Goal: Task Accomplishment & Management: Use online tool/utility

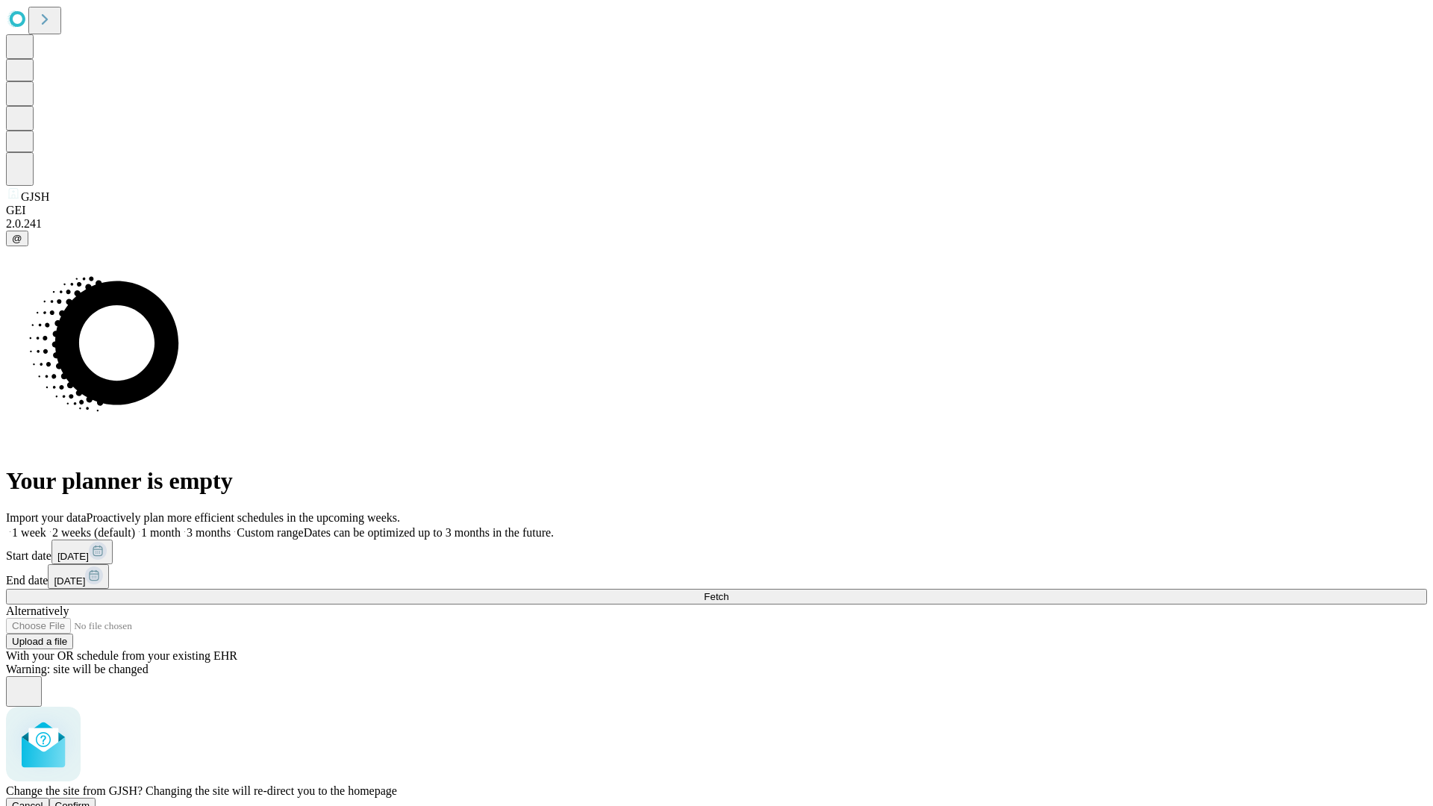
click at [90, 800] on span "Confirm" at bounding box center [72, 805] width 35 height 11
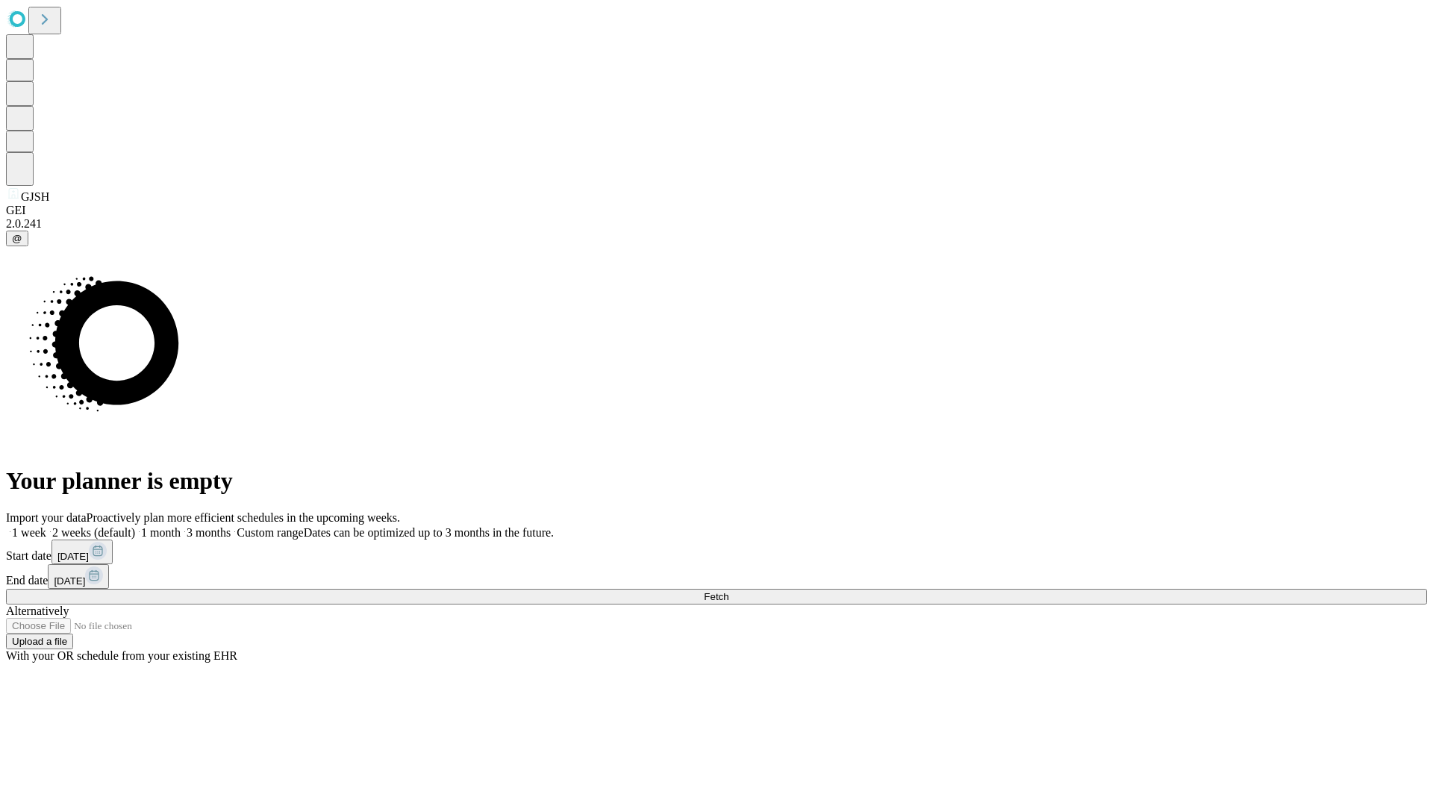
click at [181, 526] on label "1 month" at bounding box center [158, 532] width 46 height 13
click at [728, 591] on span "Fetch" at bounding box center [716, 596] width 25 height 11
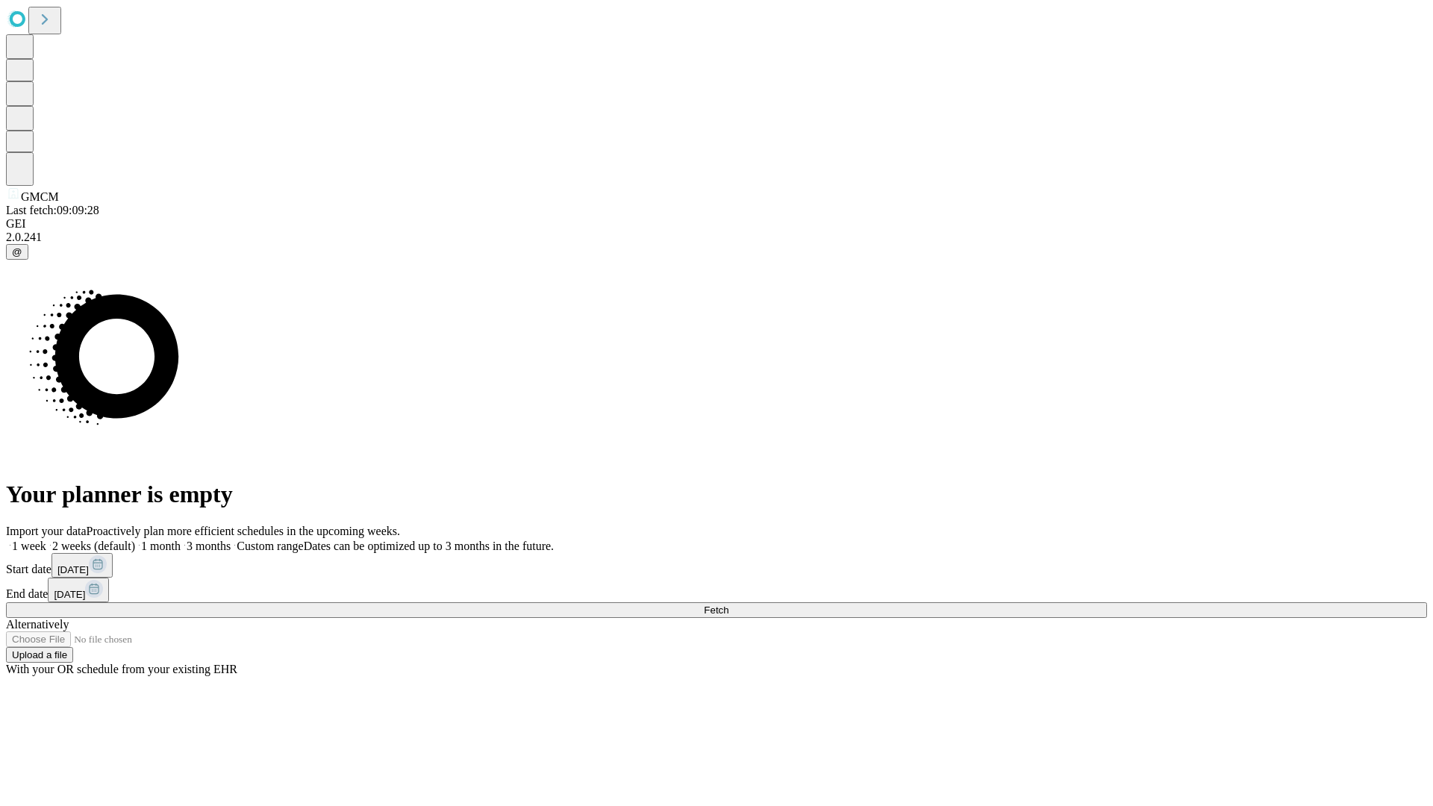
click at [181, 539] on label "1 month" at bounding box center [158, 545] width 46 height 13
click at [728, 604] on span "Fetch" at bounding box center [716, 609] width 25 height 11
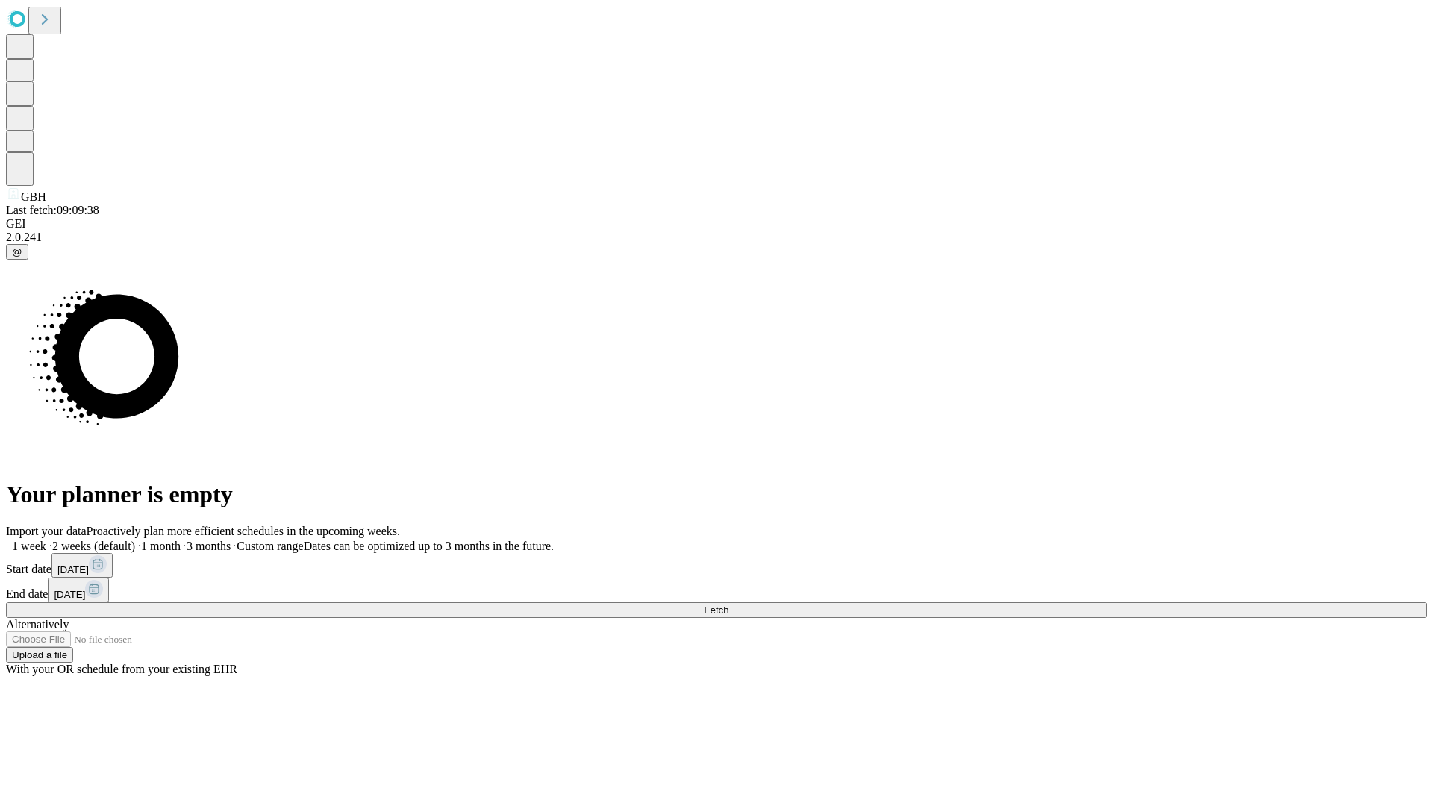
click at [181, 539] on label "1 month" at bounding box center [158, 545] width 46 height 13
click at [728, 604] on span "Fetch" at bounding box center [716, 609] width 25 height 11
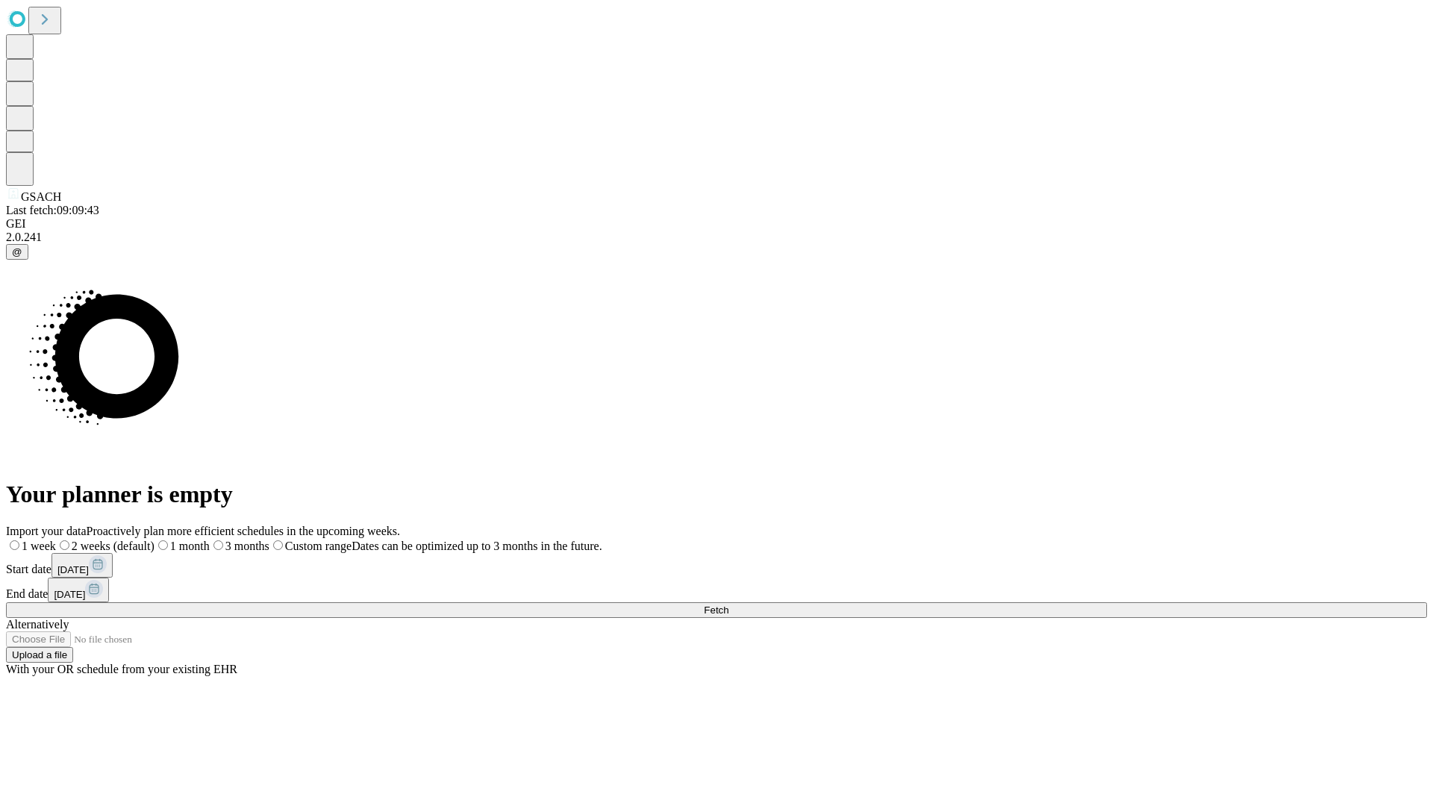
click at [210, 539] on label "1 month" at bounding box center [181, 545] width 55 height 13
click at [728, 604] on span "Fetch" at bounding box center [716, 609] width 25 height 11
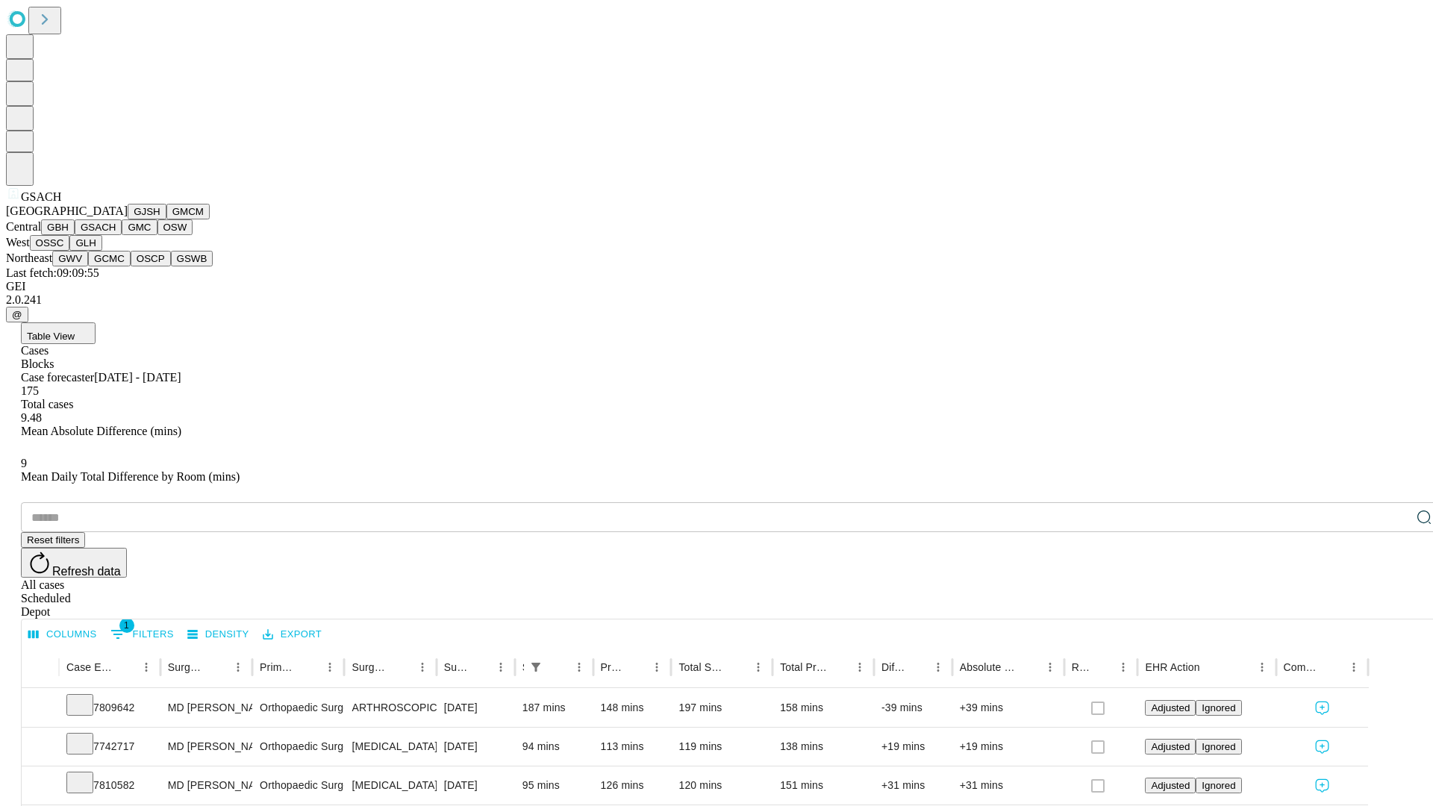
click at [122, 235] on button "GMC" at bounding box center [139, 227] width 35 height 16
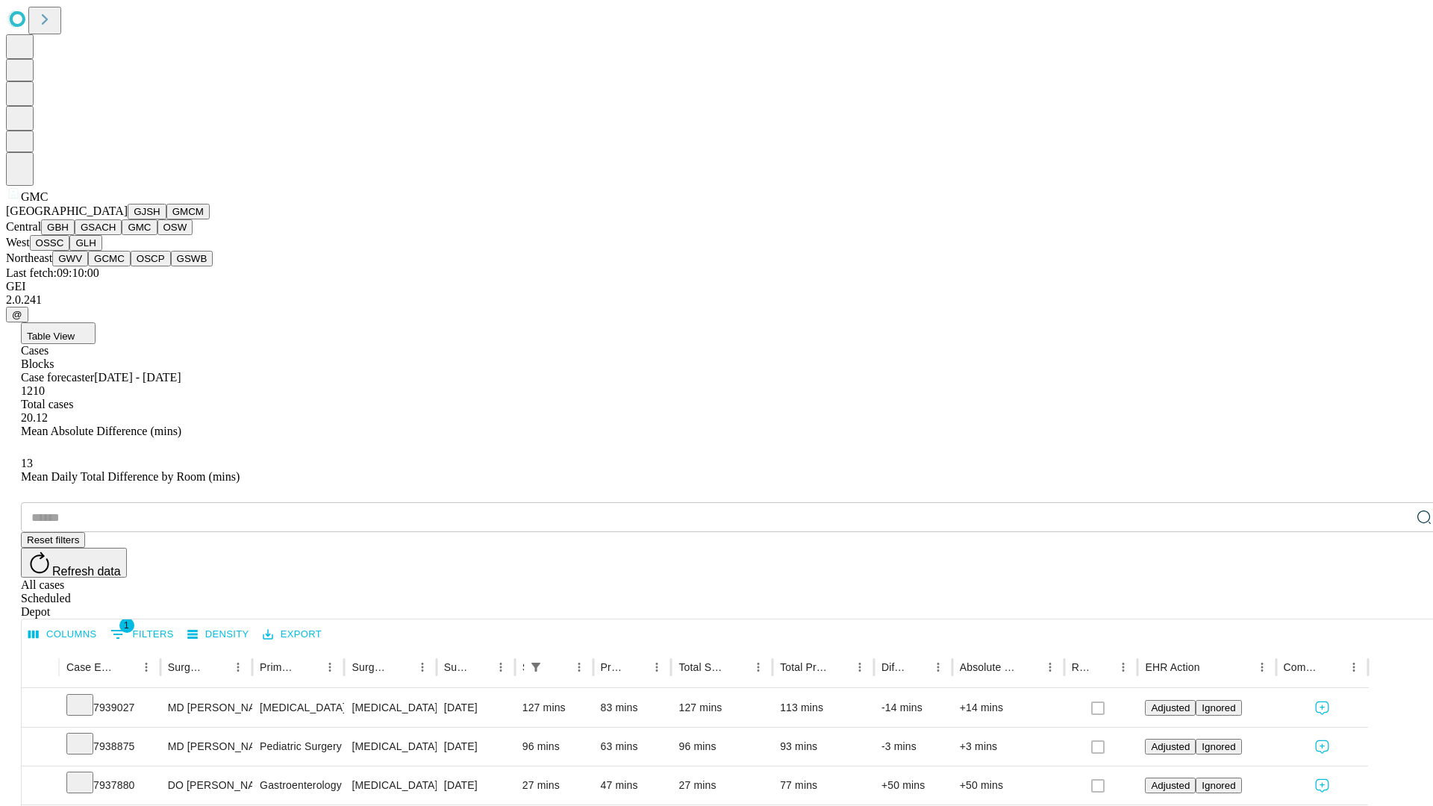
click at [157, 235] on button "OSW" at bounding box center [175, 227] width 36 height 16
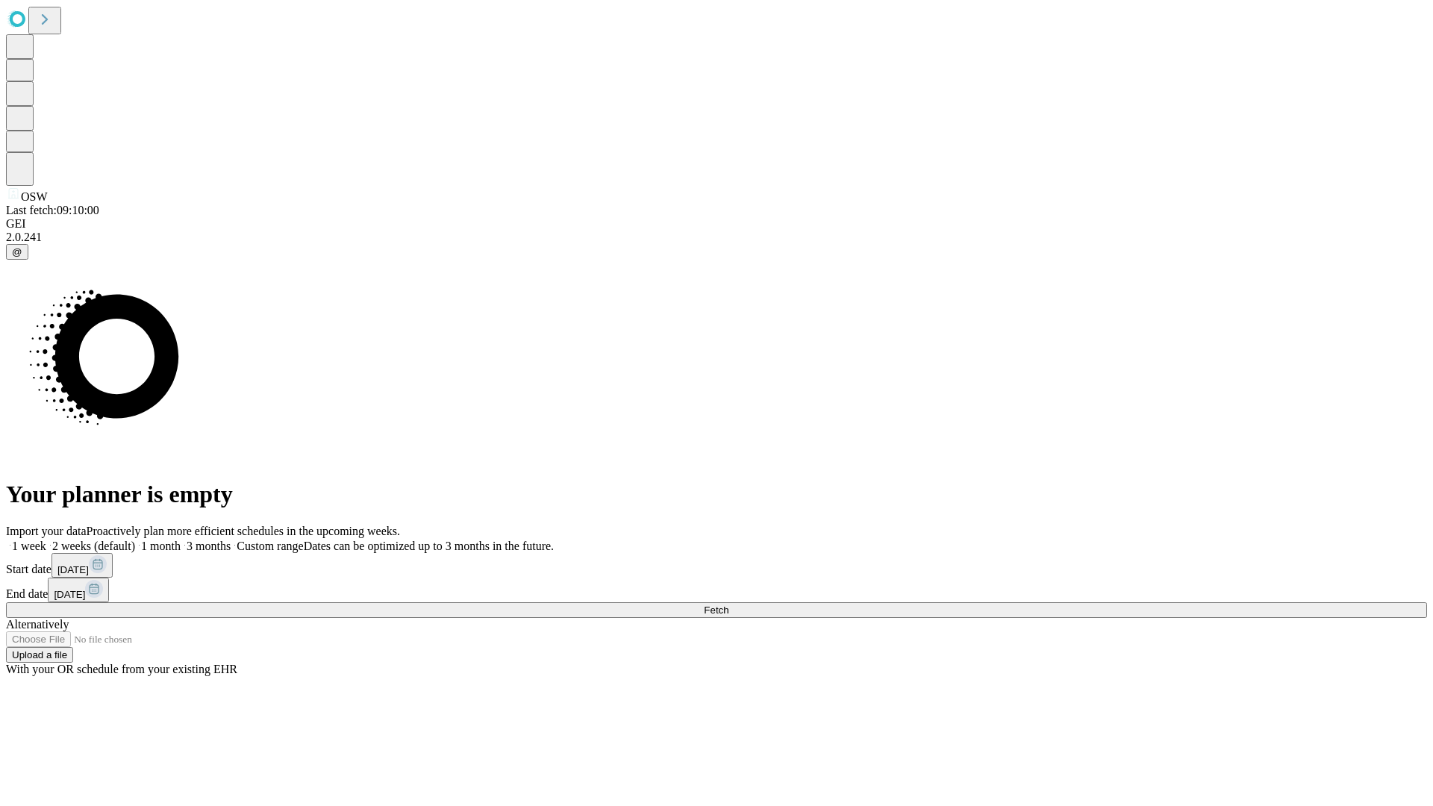
click at [181, 539] on label "1 month" at bounding box center [158, 545] width 46 height 13
click at [728, 604] on span "Fetch" at bounding box center [716, 609] width 25 height 11
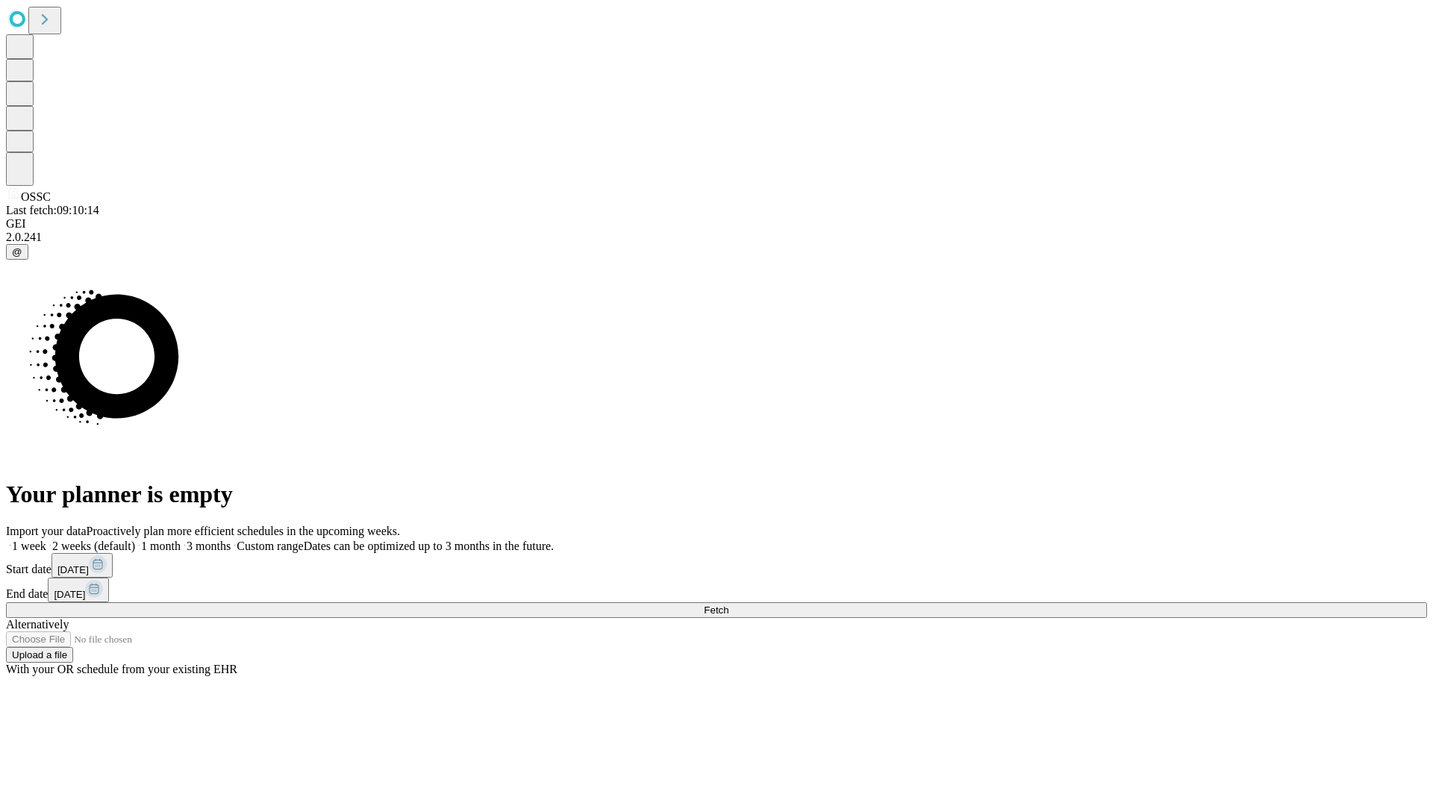
click at [181, 539] on label "1 month" at bounding box center [158, 545] width 46 height 13
click at [728, 604] on span "Fetch" at bounding box center [716, 609] width 25 height 11
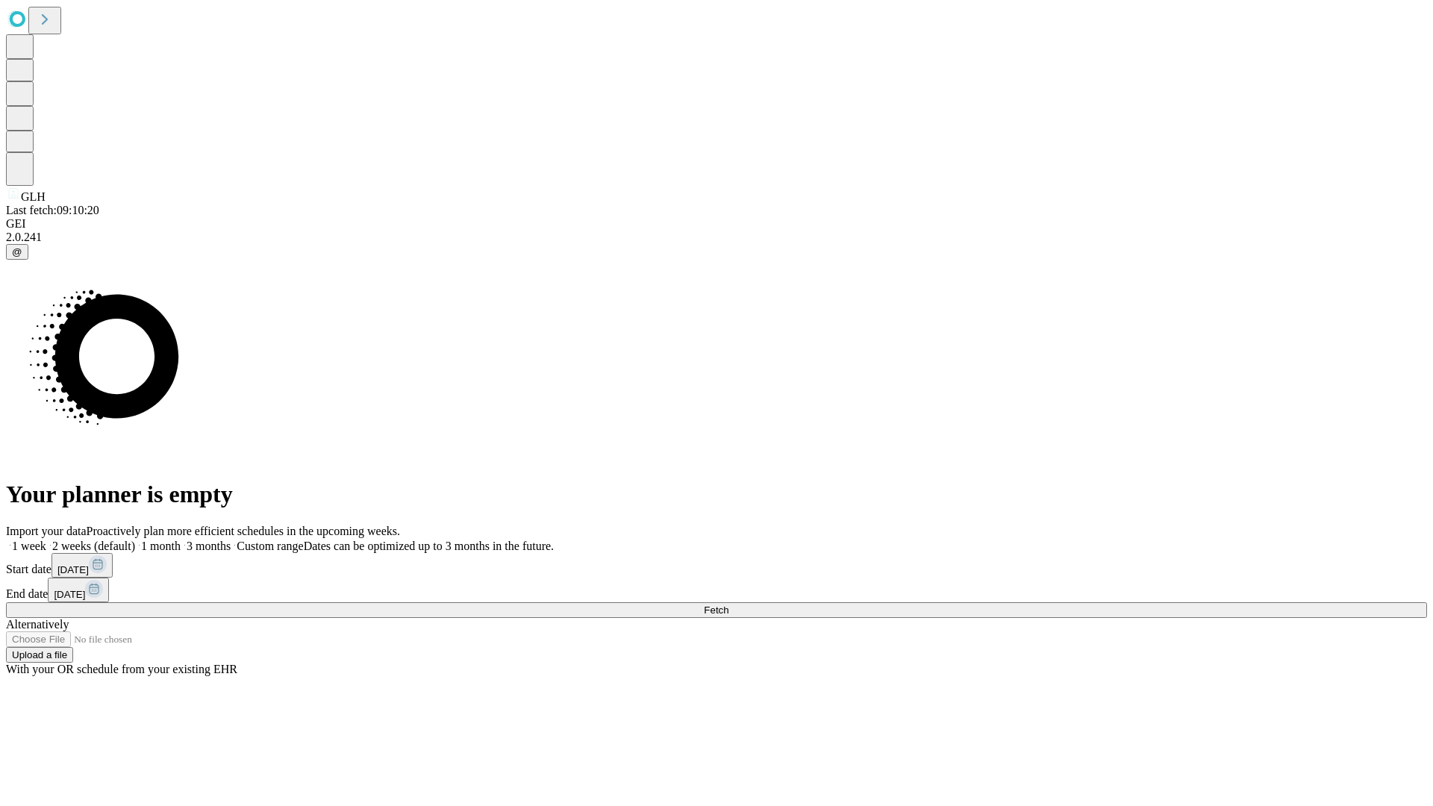
click at [728, 604] on span "Fetch" at bounding box center [716, 609] width 25 height 11
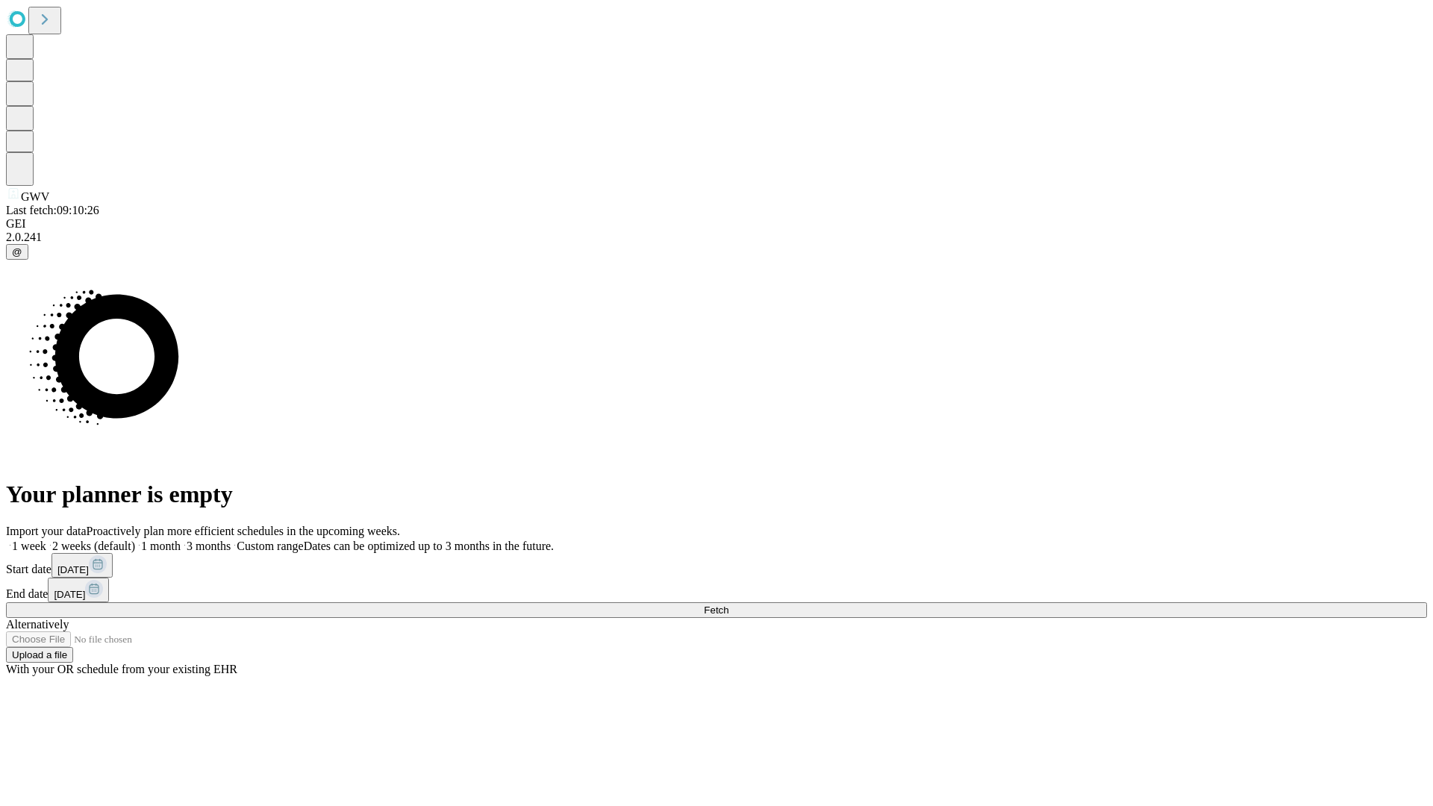
click at [181, 539] on label "1 month" at bounding box center [158, 545] width 46 height 13
click at [728, 604] on span "Fetch" at bounding box center [716, 609] width 25 height 11
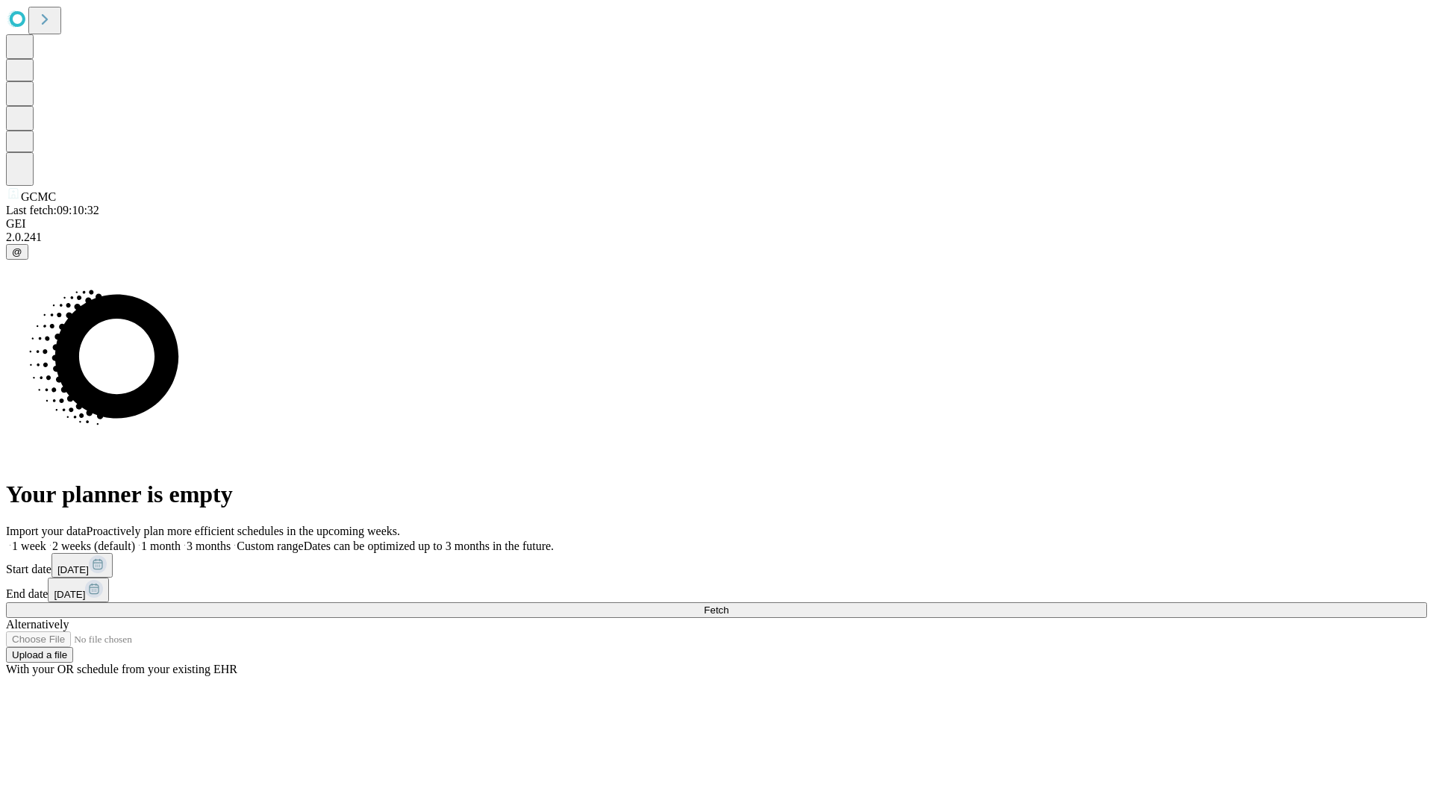
click at [728, 604] on span "Fetch" at bounding box center [716, 609] width 25 height 11
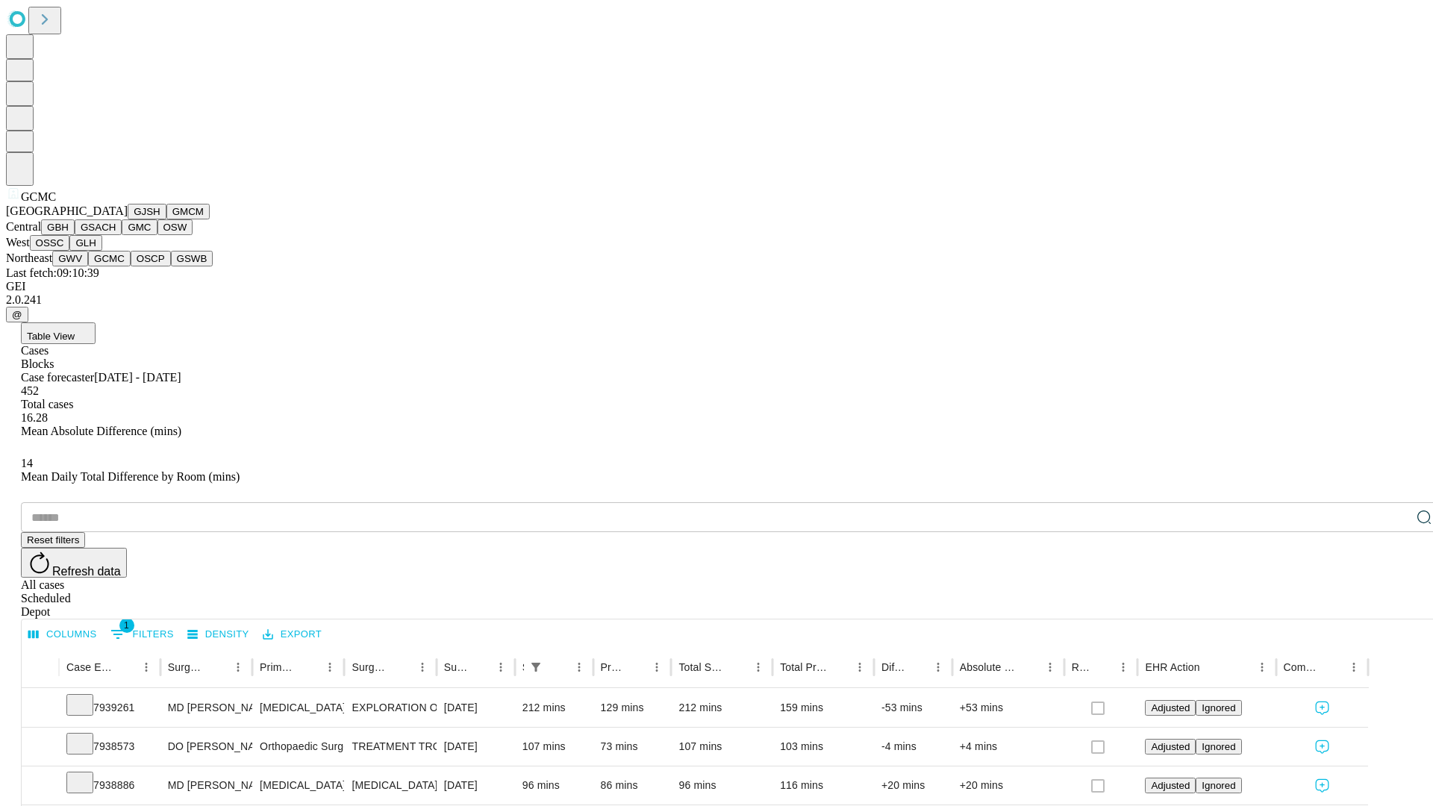
click at [131, 266] on button "OSCP" at bounding box center [151, 259] width 40 height 16
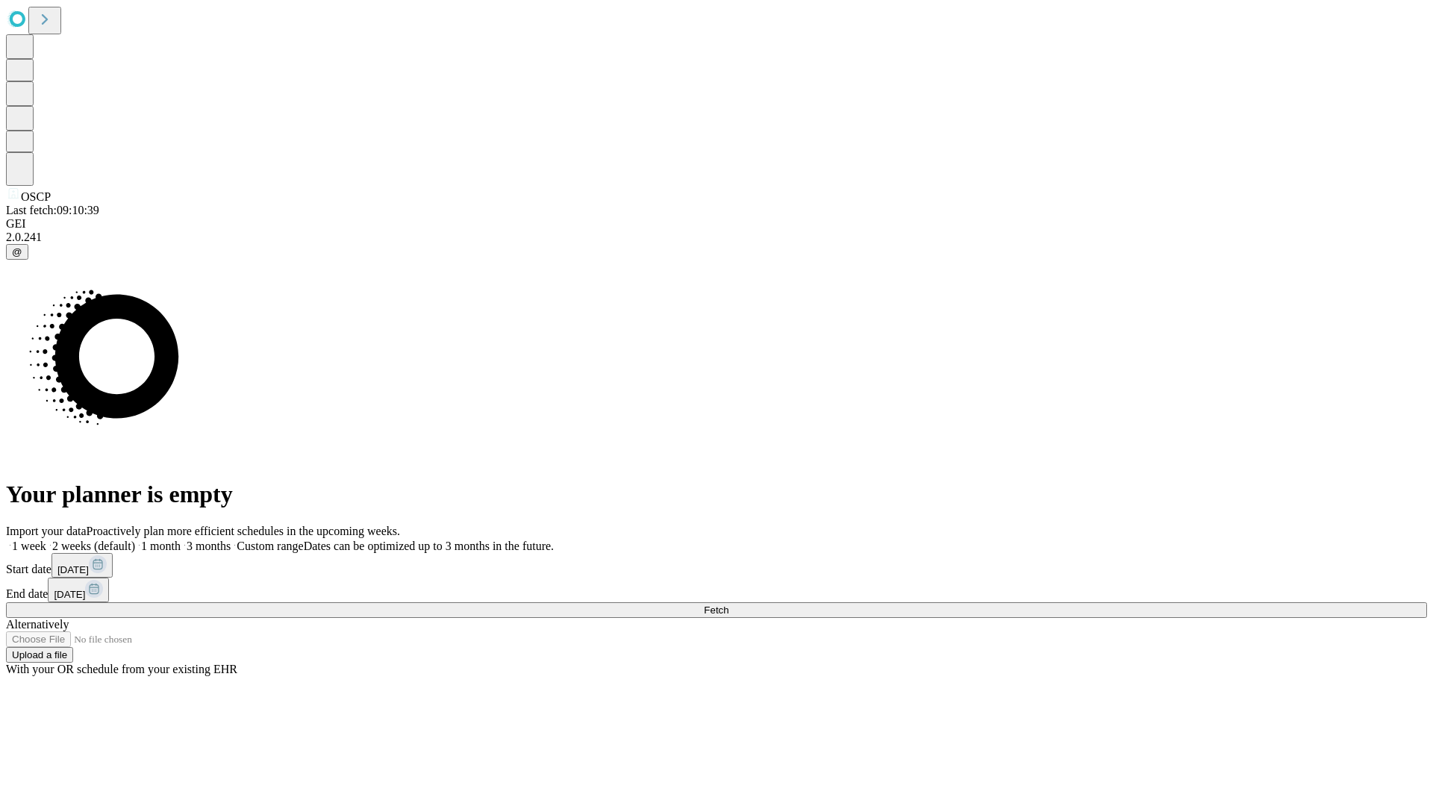
click at [181, 539] on label "1 month" at bounding box center [158, 545] width 46 height 13
click at [728, 604] on span "Fetch" at bounding box center [716, 609] width 25 height 11
